Goal: Task Accomplishment & Management: Use online tool/utility

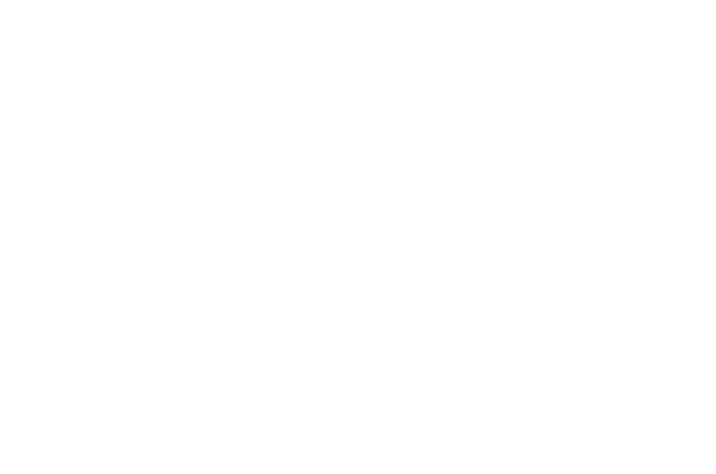
click at [696, 4] on html at bounding box center [358, 2] width 716 height 4
